Goal: Check status: Check status

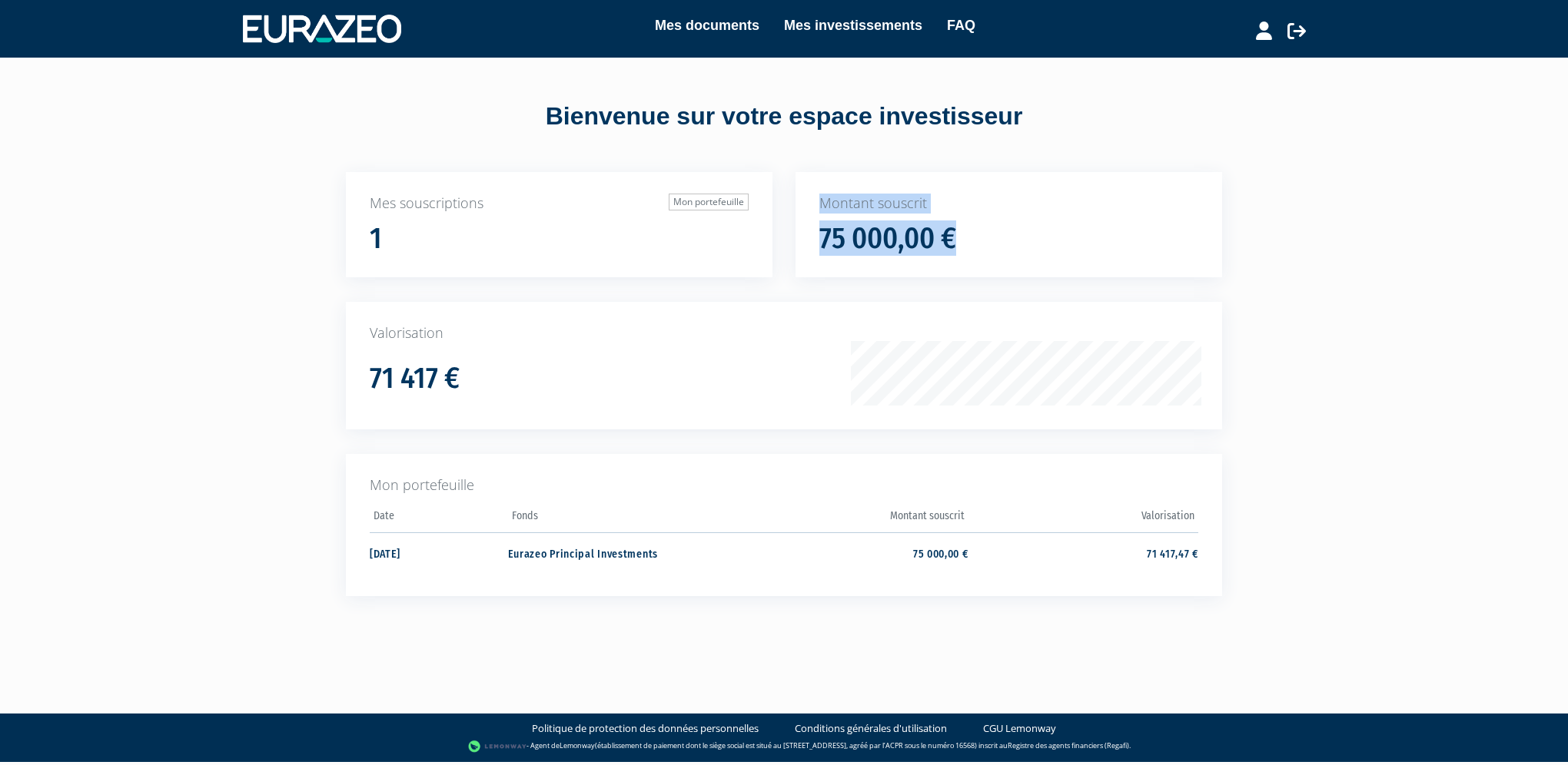
drag, startPoint x: 747, startPoint y: 223, endPoint x: 738, endPoint y: 226, distance: 9.5
click at [738, 226] on div "Mes souscriptions Mon portefeuille 1 Montant souscrit 75 000,00 € 71 417 €" at bounding box center [784, 396] width 899 height 448
drag, startPoint x: 738, startPoint y: 226, endPoint x: 677, endPoint y: 319, distance: 111.2
click at [677, 319] on div "Valorisation 71 417 €" at bounding box center [784, 366] width 876 height 128
click at [572, 551] on td "Eurazeo Principal Investments" at bounding box center [623, 552] width 230 height 41
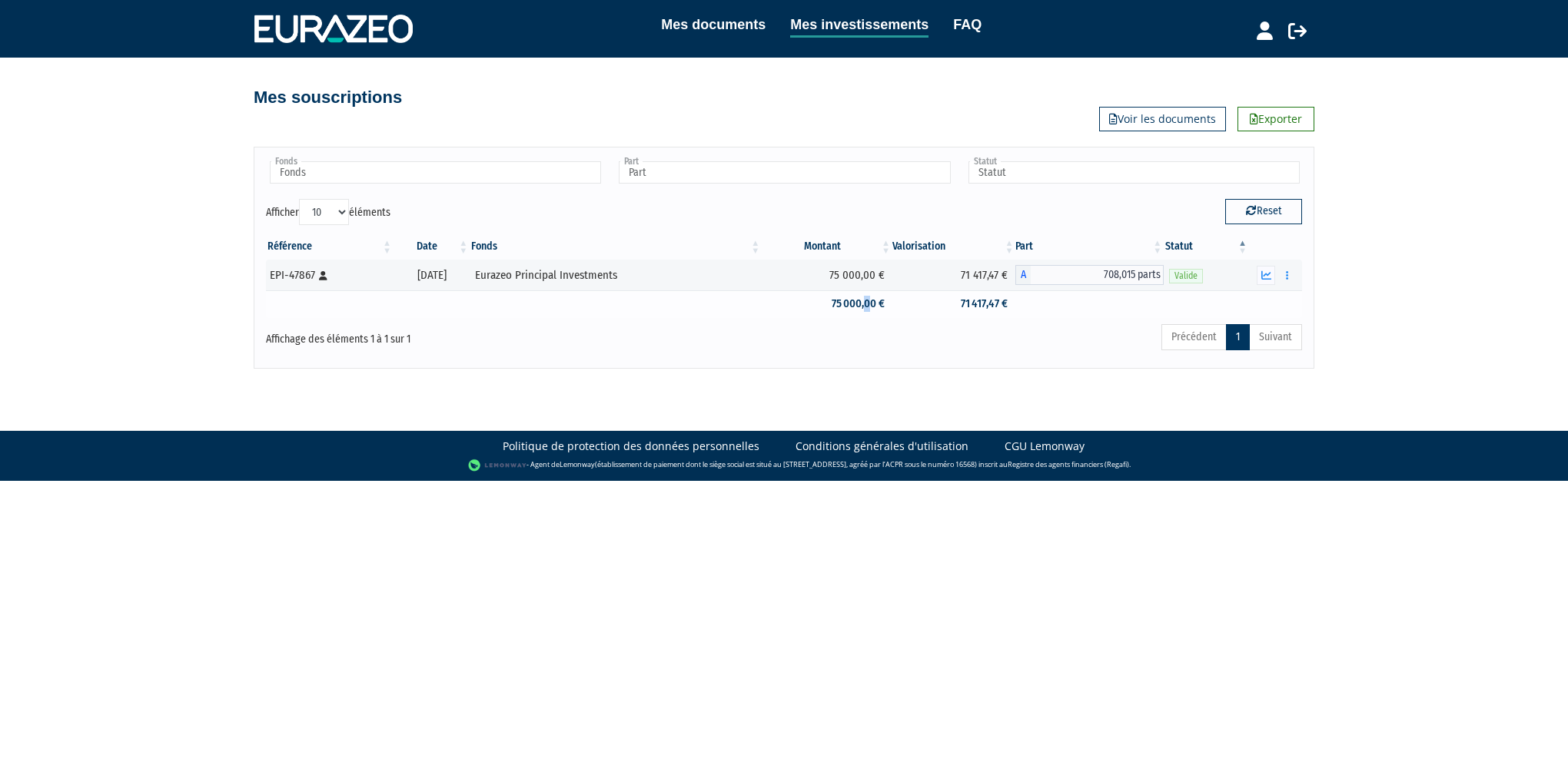
click at [881, 315] on td "75 000,00 €" at bounding box center [827, 304] width 130 height 27
drag, startPoint x: 881, startPoint y: 315, endPoint x: 879, endPoint y: 298, distance: 17.1
click at [879, 298] on td "75 000,00 €" at bounding box center [827, 304] width 130 height 27
click at [1270, 271] on icon "button" at bounding box center [1266, 275] width 10 height 10
